Goal: Information Seeking & Learning: Learn about a topic

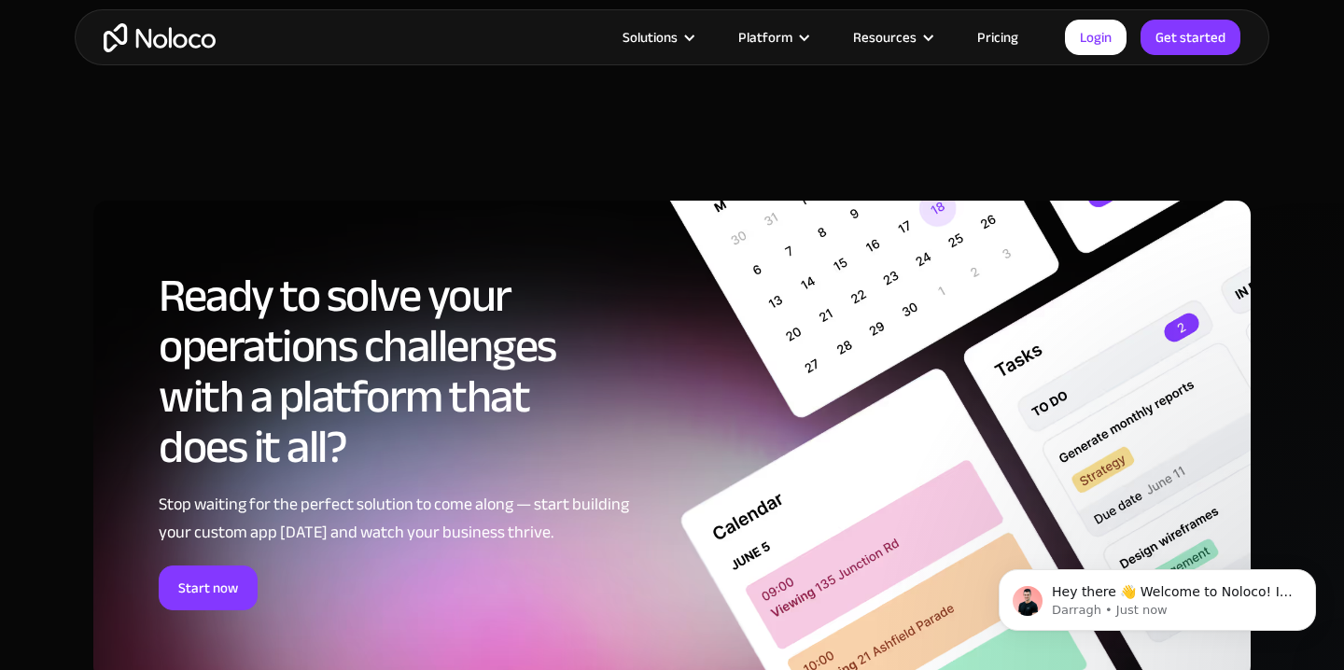
scroll to position [8786, 0]
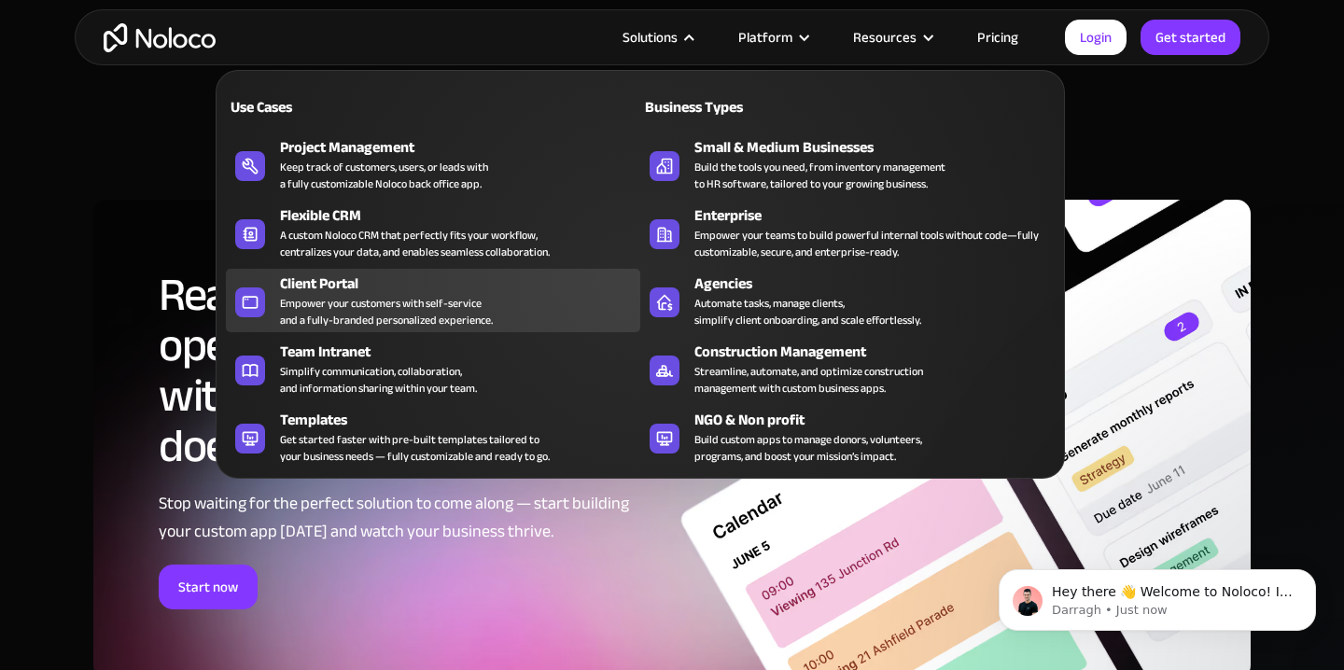
click at [357, 302] on div "Empower your customers with self-service and a fully-branded personalized exper…" at bounding box center [386, 312] width 213 height 34
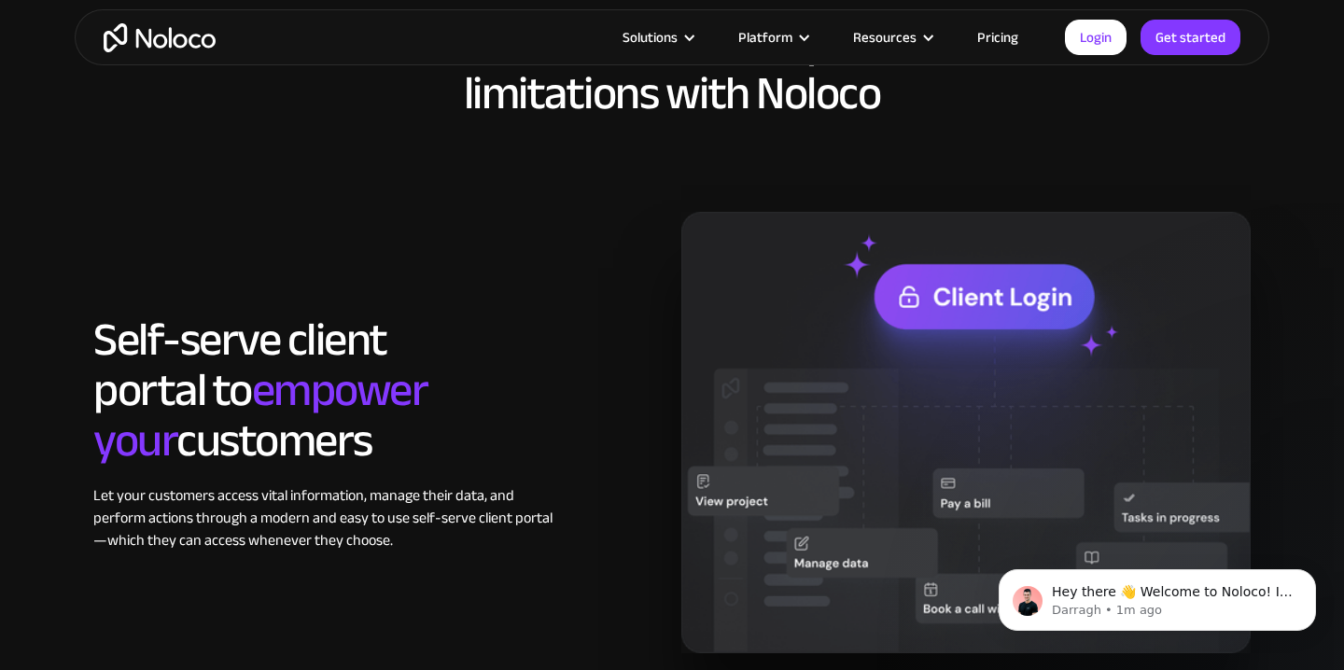
scroll to position [1686, 0]
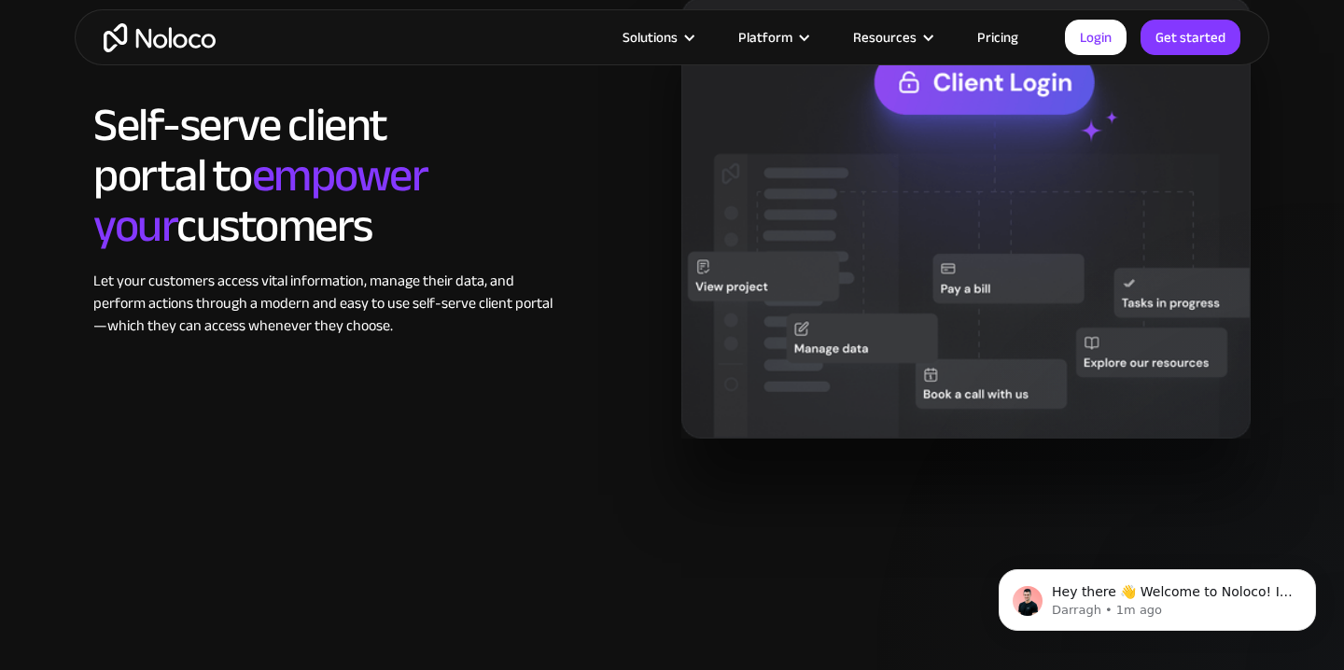
click at [995, 38] on link "Pricing" at bounding box center [998, 37] width 88 height 24
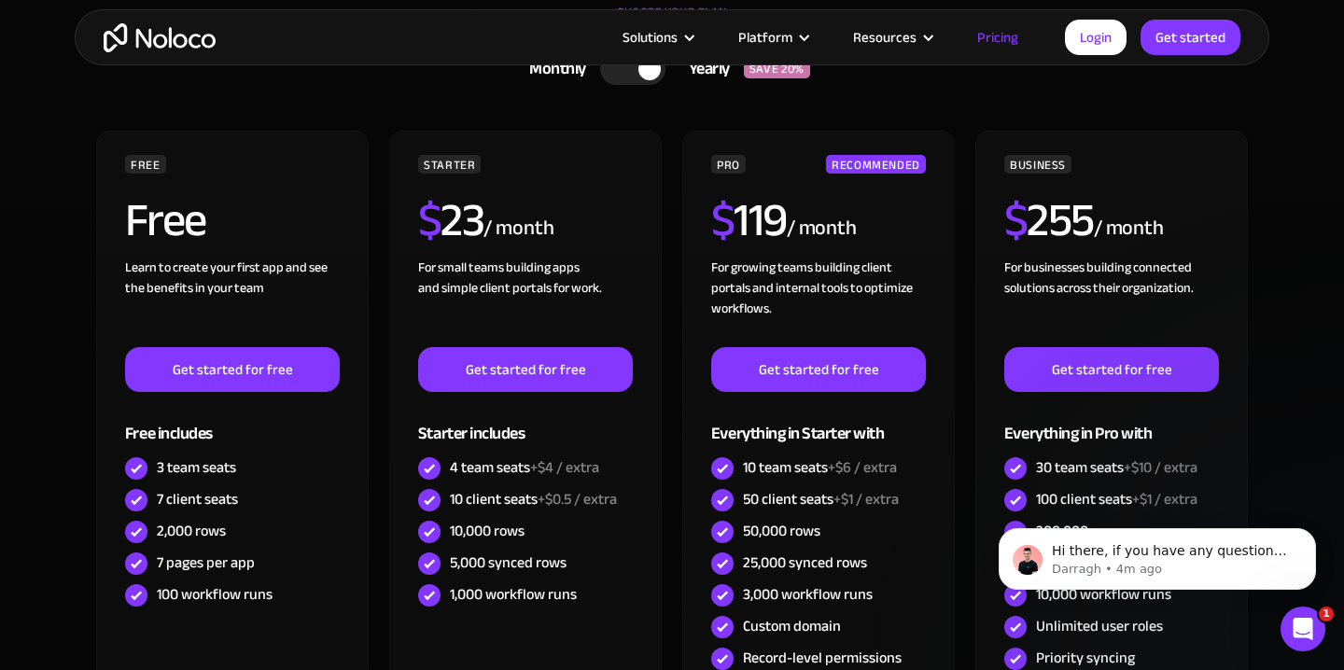
scroll to position [588, 0]
